Goal: Navigation & Orientation: Find specific page/section

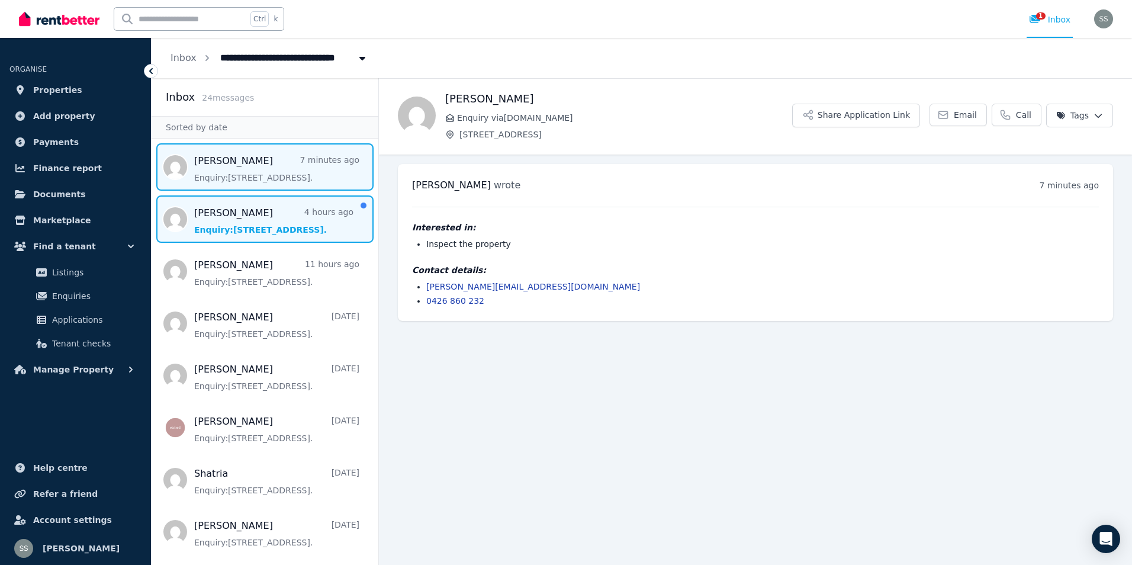
click at [242, 223] on span "Message list" at bounding box center [265, 218] width 227 height 47
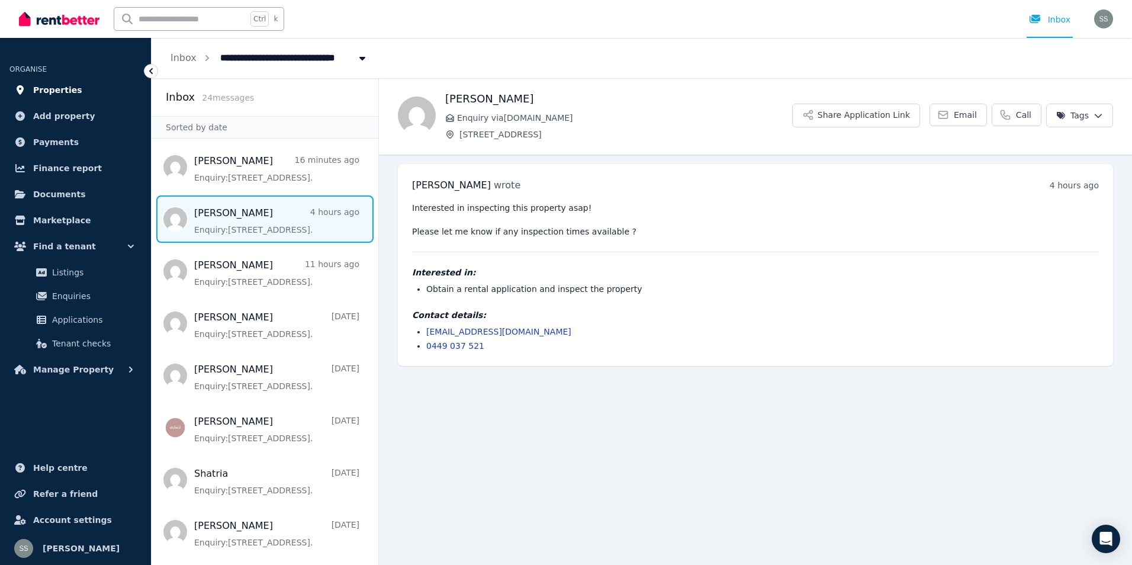
click at [30, 83] on link "Properties" at bounding box center [75, 90] width 132 height 24
